Goal: Task Accomplishment & Management: Manage account settings

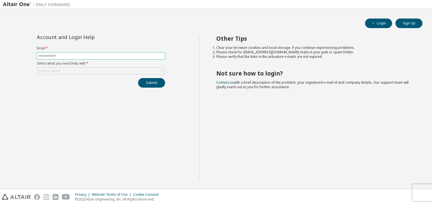
click at [140, 56] on input "text" at bounding box center [100, 56] width 125 height 5
type input "**********"
click at [118, 70] on div "Click to select" at bounding box center [101, 71] width 128 height 7
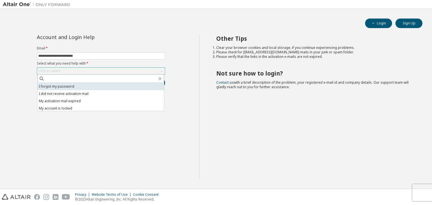
click at [106, 88] on li "I forgot my password" at bounding box center [100, 86] width 127 height 7
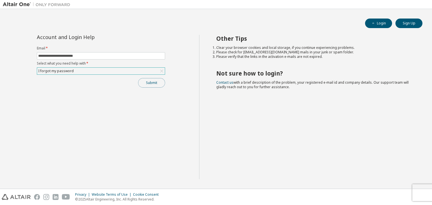
click at [149, 79] on button "Submit" at bounding box center [151, 83] width 27 height 10
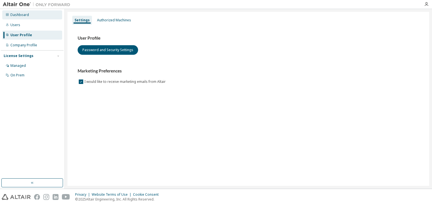
click at [39, 15] on div "Dashboard" at bounding box center [32, 14] width 60 height 9
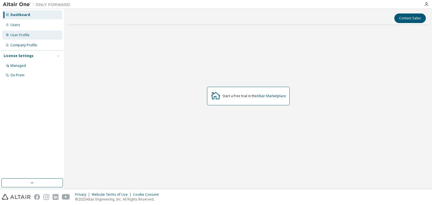
click at [32, 38] on div "User Profile" at bounding box center [32, 35] width 60 height 9
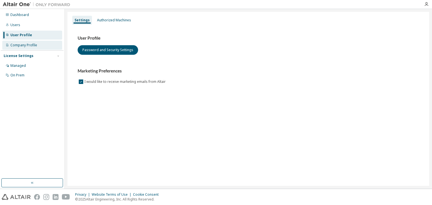
click at [30, 43] on div "Company Profile" at bounding box center [23, 45] width 27 height 5
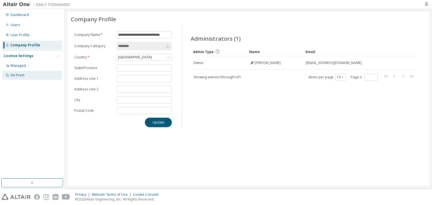
click at [35, 71] on div "On Prem" at bounding box center [32, 75] width 60 height 9
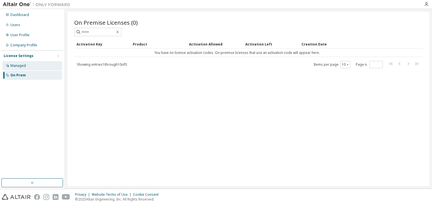
click at [35, 65] on div "Managed" at bounding box center [32, 65] width 60 height 9
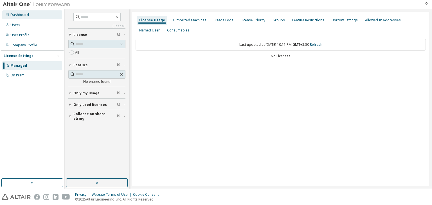
click at [24, 12] on div "Dashboard" at bounding box center [32, 14] width 60 height 9
